Goal: Transaction & Acquisition: Purchase product/service

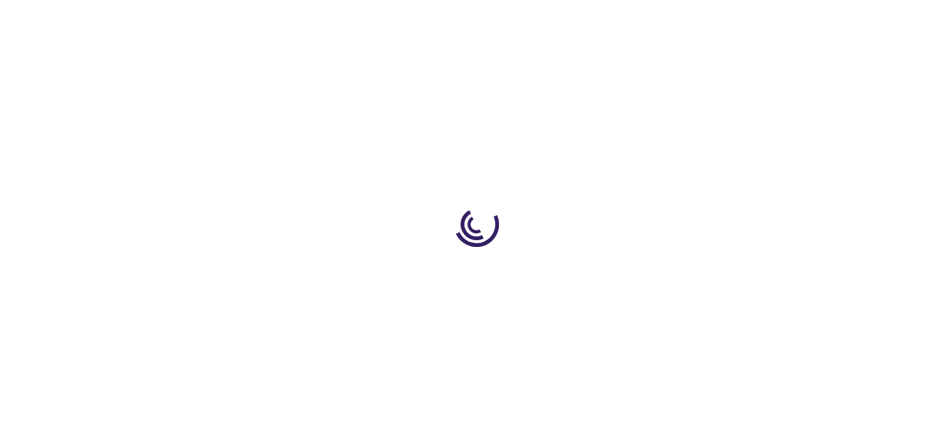
type input "0"
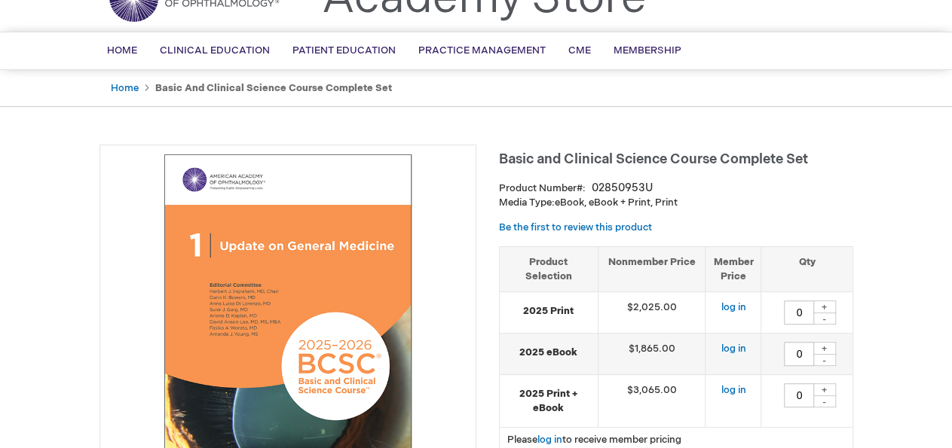
scroll to position [157, 0]
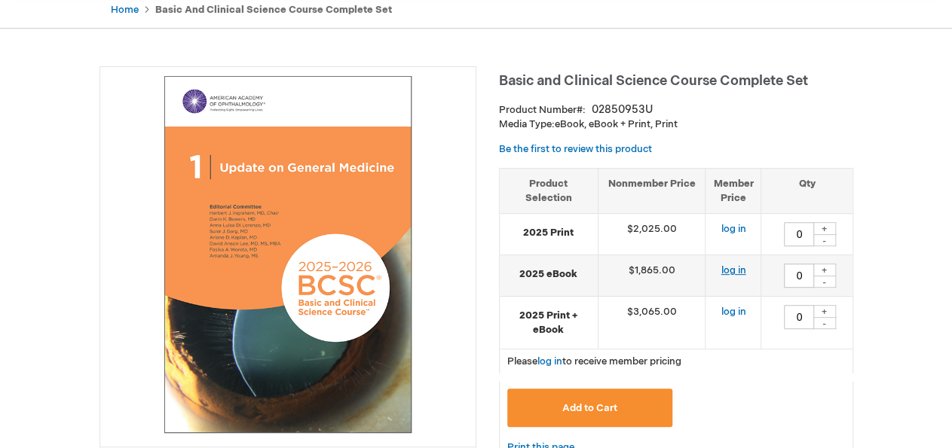
click at [734, 273] on link "log in" at bounding box center [733, 271] width 25 height 12
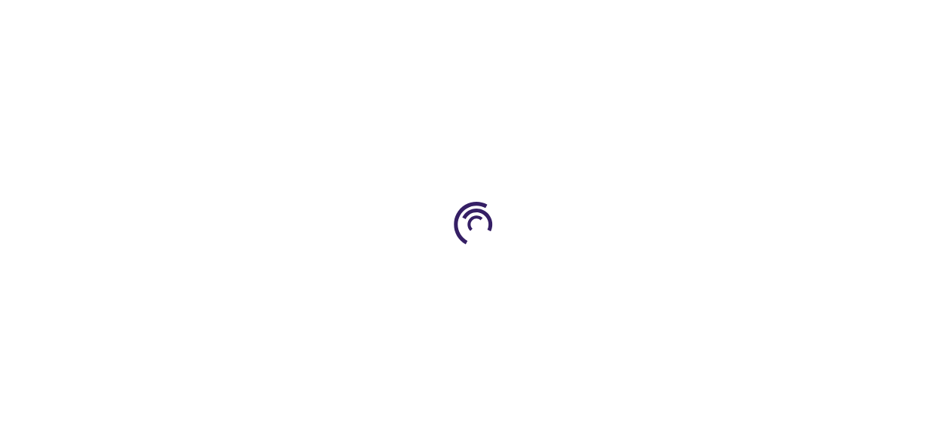
type input "0"
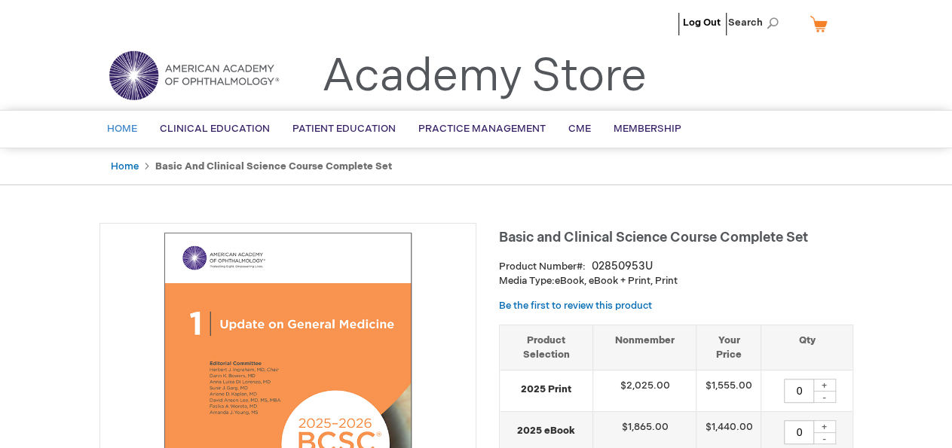
click at [118, 134] on span "Home" at bounding box center [122, 129] width 30 height 12
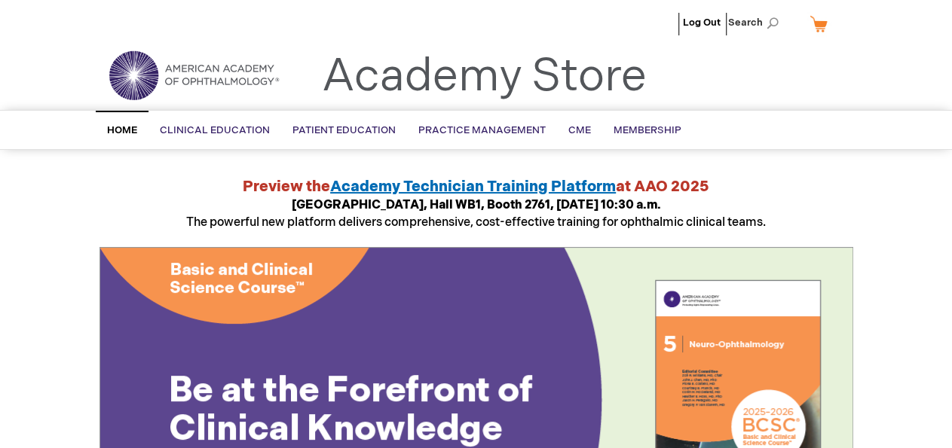
click at [231, 81] on img at bounding box center [193, 75] width 181 height 54
